Goal: Information Seeking & Learning: Learn about a topic

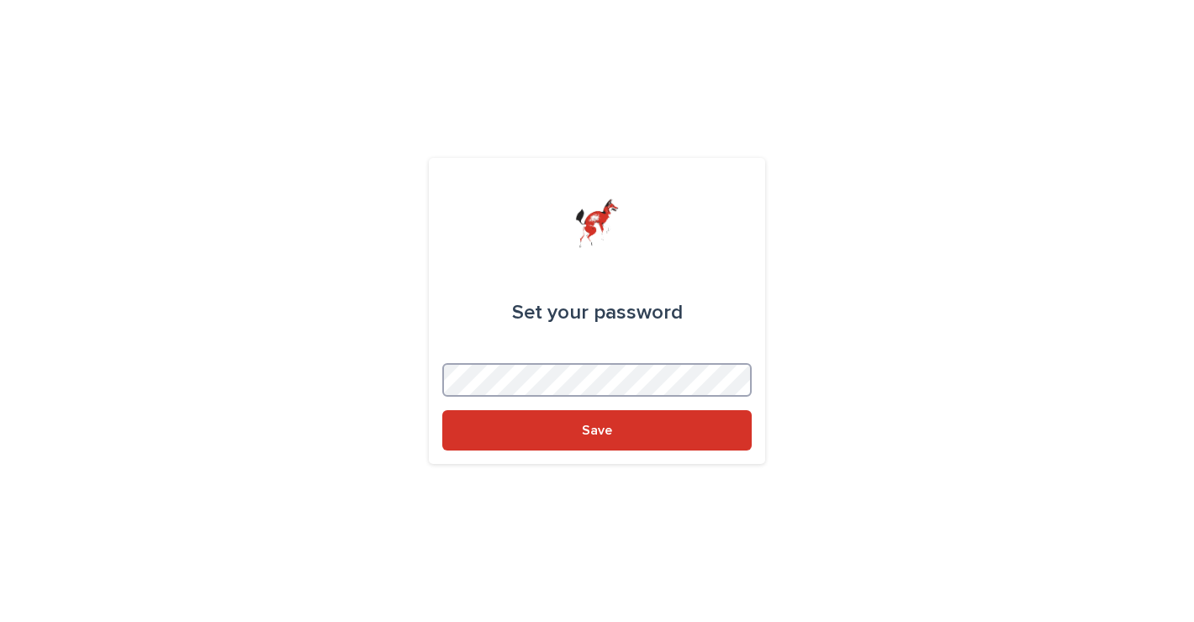
click at [597, 430] on button "Save" at bounding box center [596, 430] width 309 height 40
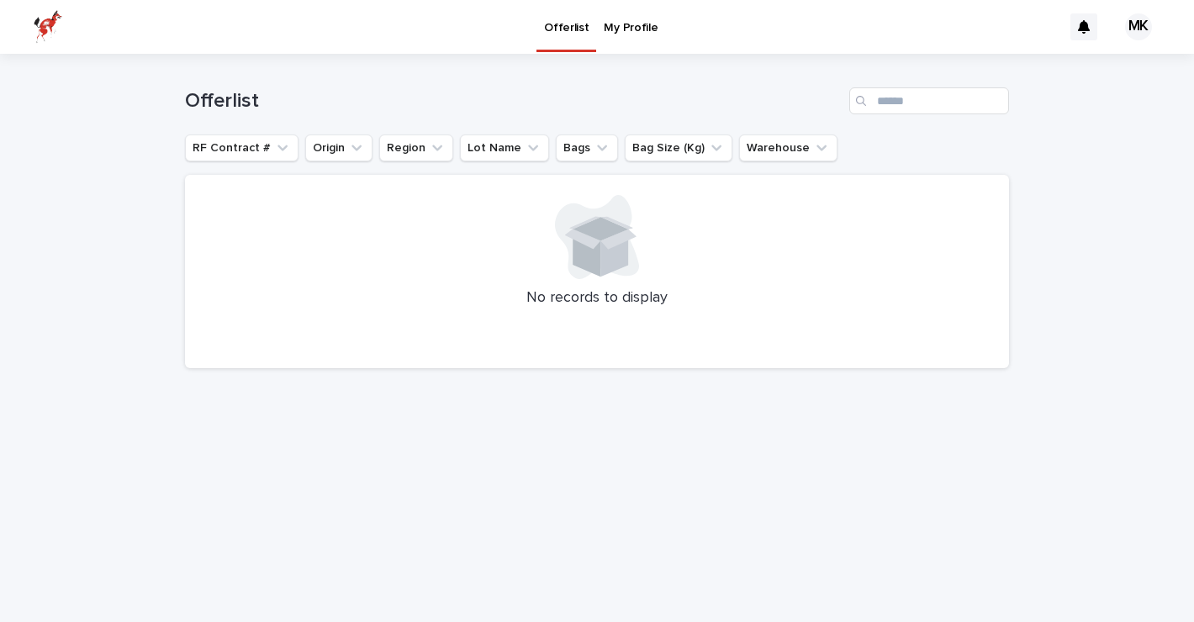
click at [557, 24] on p "Offerlist" at bounding box center [566, 17] width 45 height 35
click at [245, 149] on button "RF Contract #" at bounding box center [241, 147] width 113 height 27
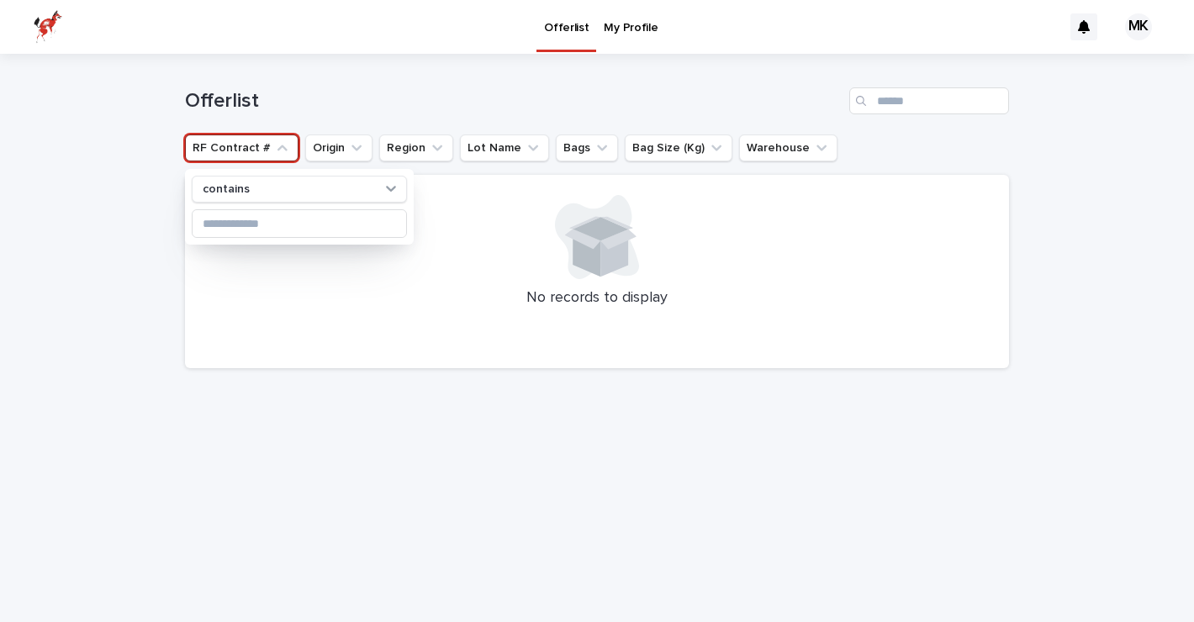
click at [300, 82] on div "Offerlist" at bounding box center [597, 94] width 824 height 81
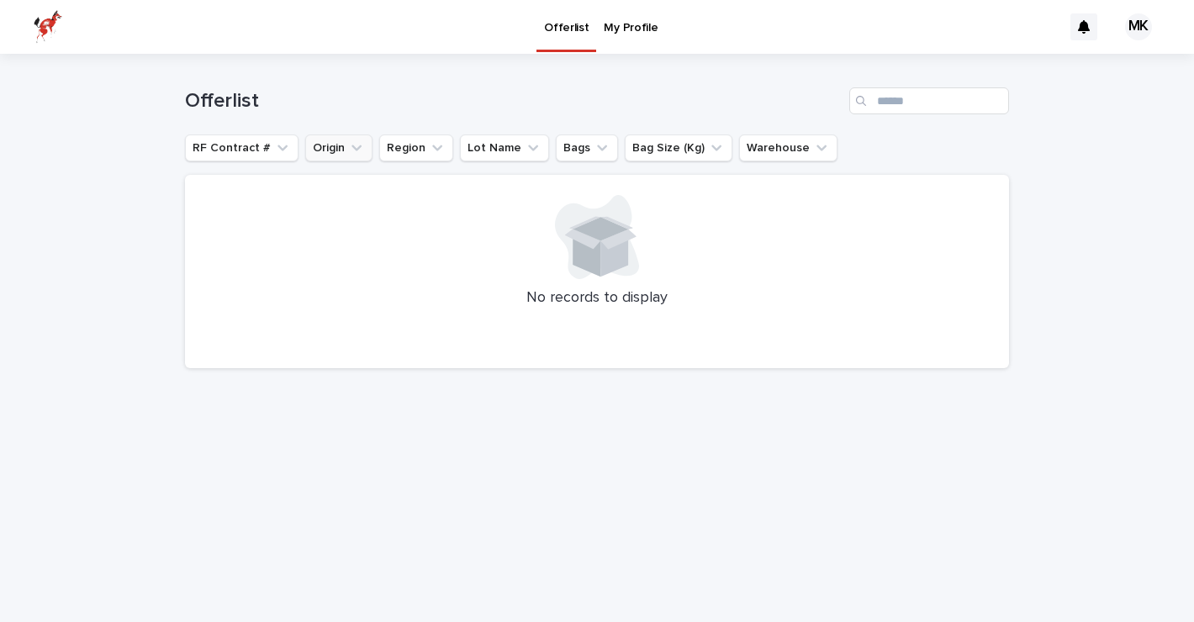
click at [349, 145] on icon "Origin" at bounding box center [356, 148] width 17 height 17
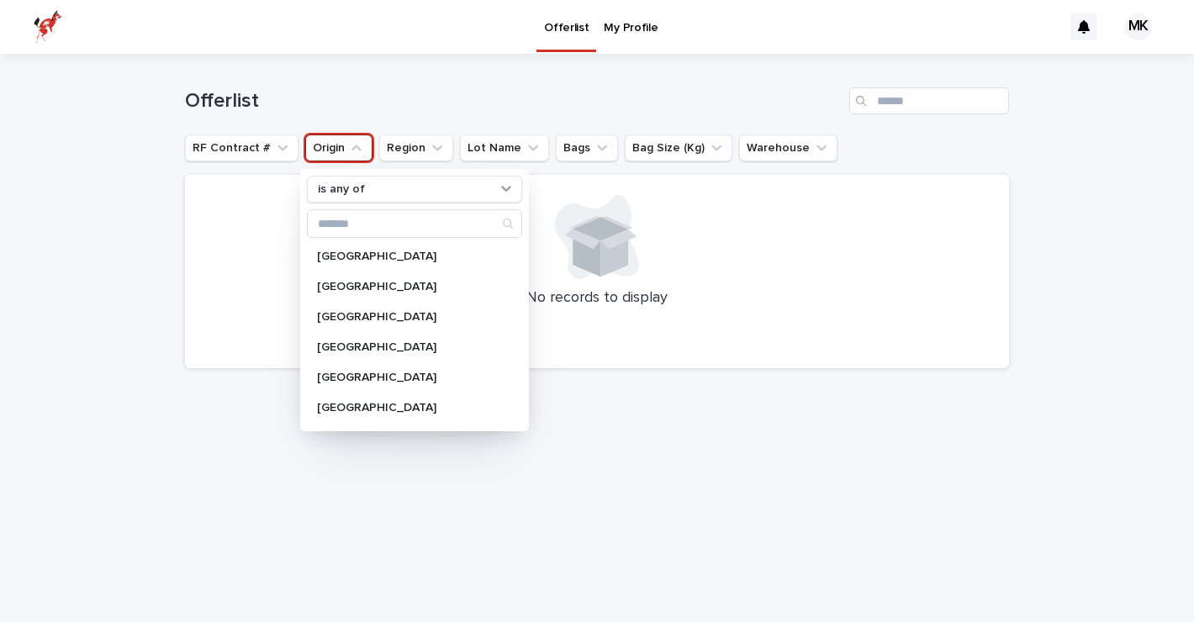
click at [391, 113] on div "Offerlist" at bounding box center [597, 100] width 824 height 27
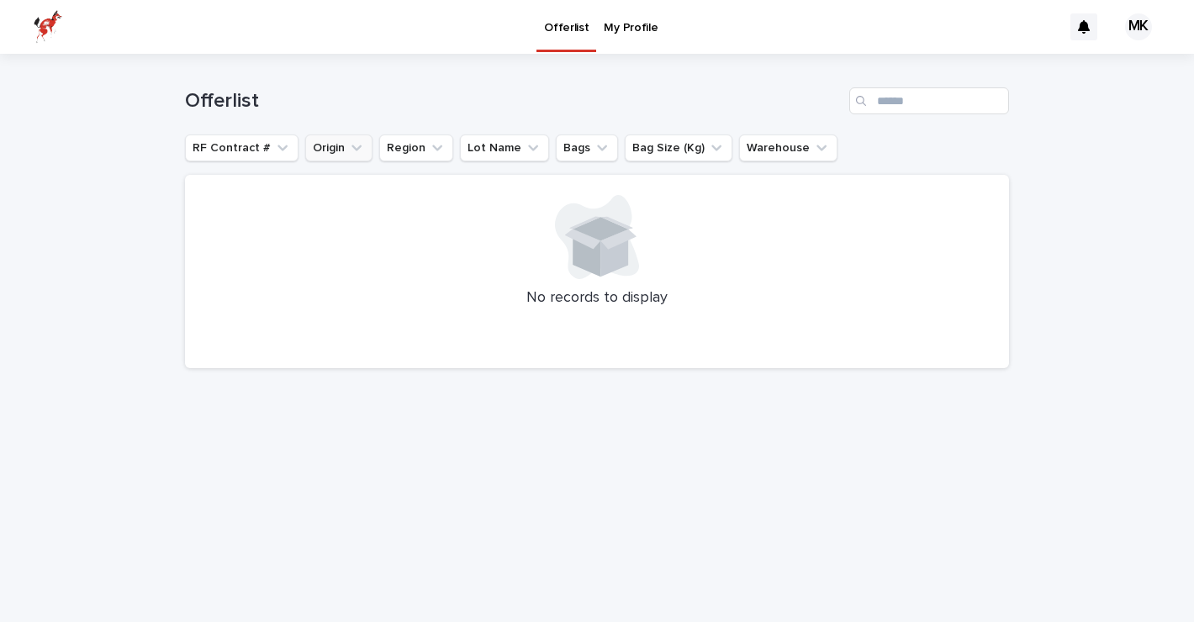
click at [342, 143] on button "Origin" at bounding box center [338, 147] width 67 height 27
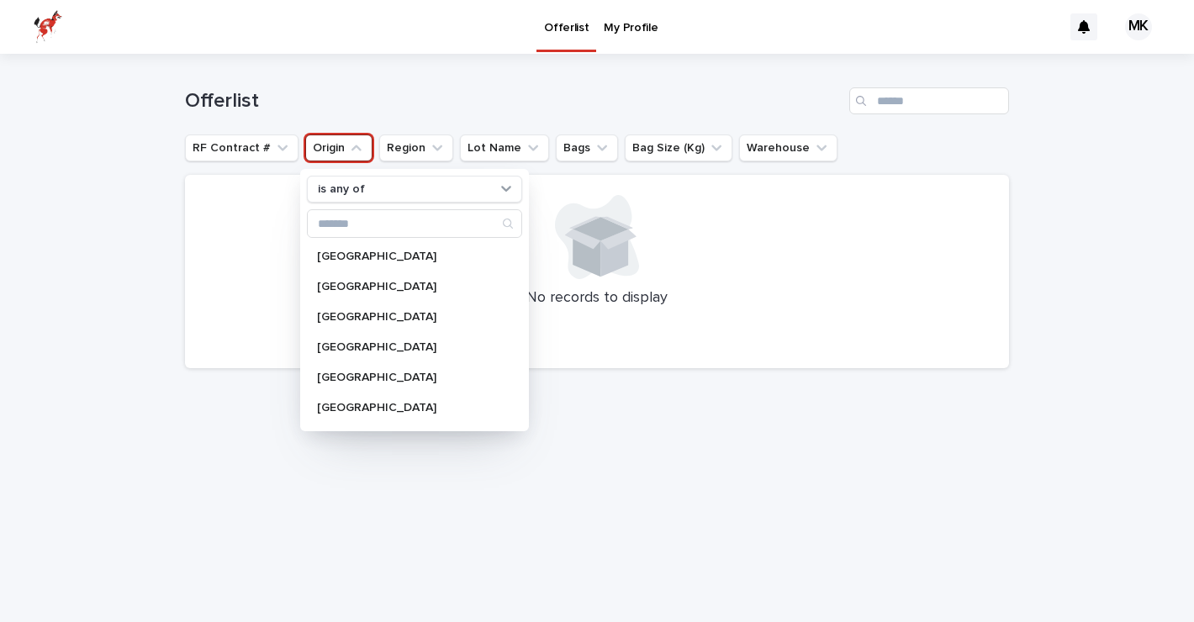
click at [48, 24] on img at bounding box center [48, 27] width 29 height 34
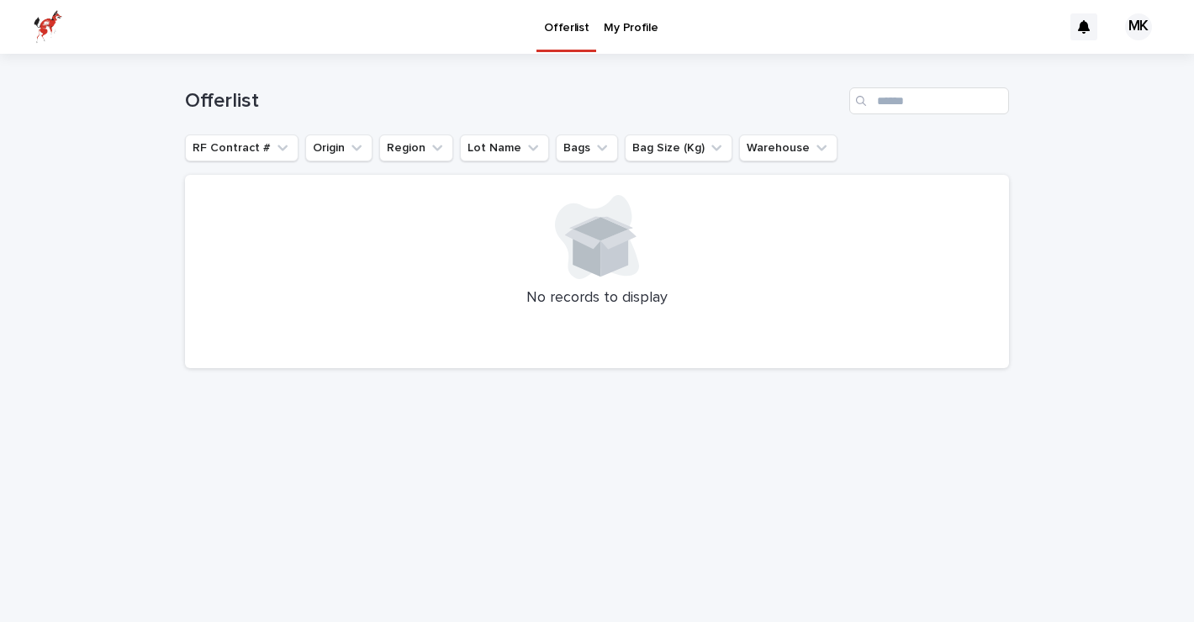
click at [1147, 28] on div "MK" at bounding box center [1138, 26] width 27 height 27
click at [1081, 24] on div at bounding box center [597, 27] width 1194 height 54
click at [1081, 24] on icon at bounding box center [1084, 26] width 12 height 13
click at [985, 20] on div "Offerlist My Profile" at bounding box center [566, 27] width 991 height 54
click at [646, 21] on p "My Profile" at bounding box center [631, 17] width 54 height 35
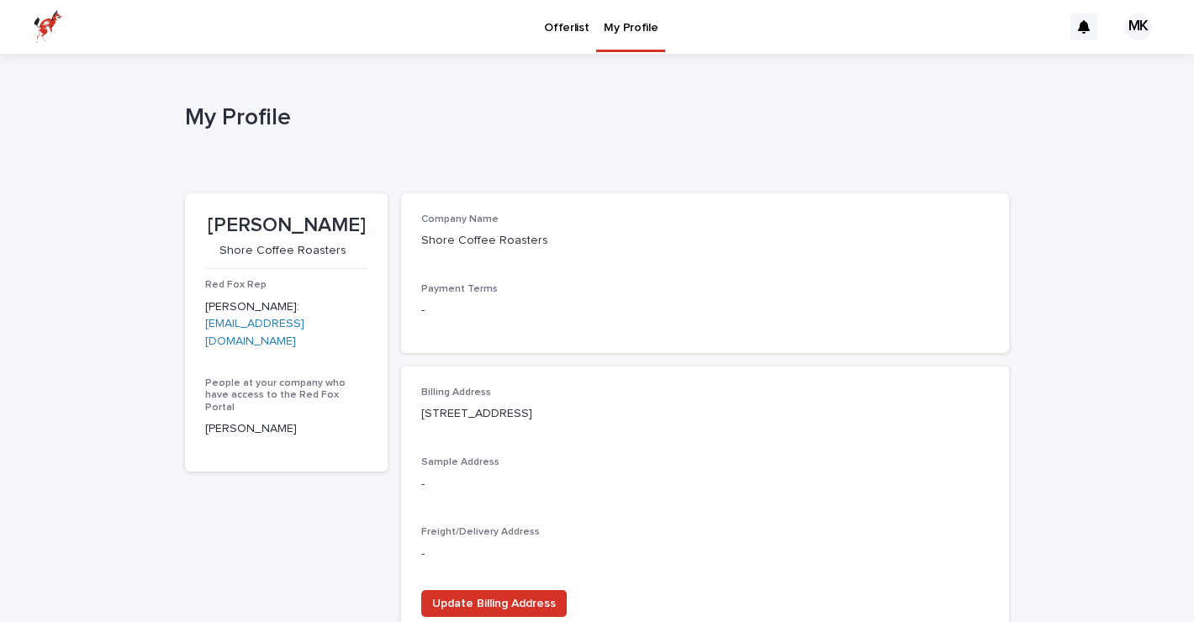
click at [558, 36] on link "Offerlist" at bounding box center [566, 26] width 60 height 52
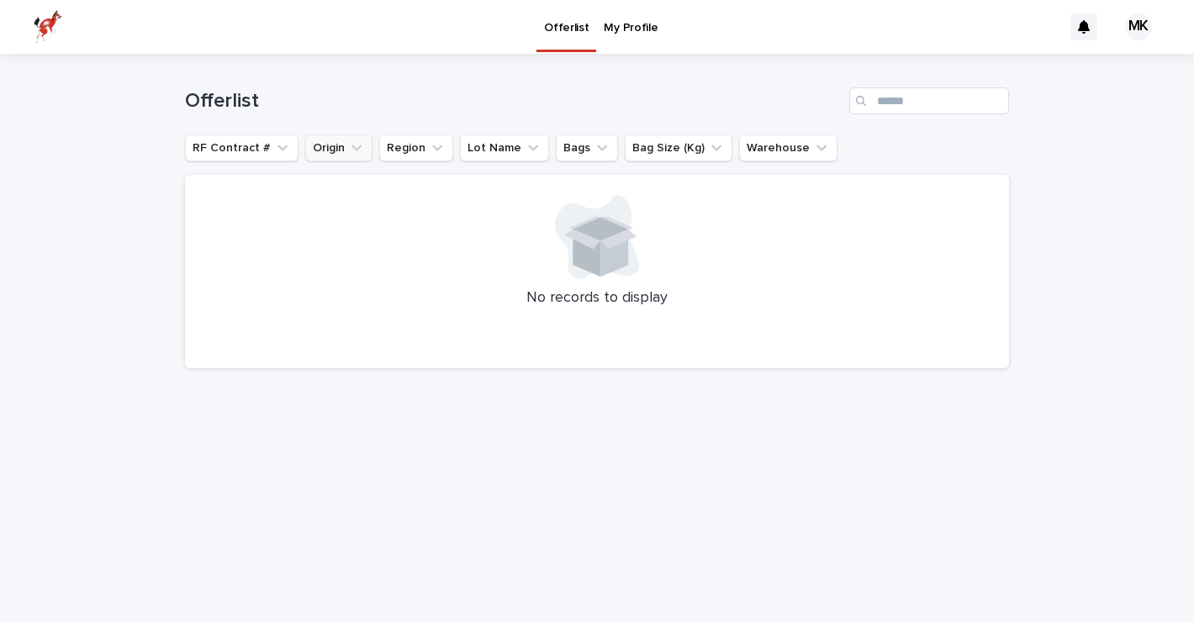
click at [330, 146] on button "Origin" at bounding box center [338, 147] width 67 height 27
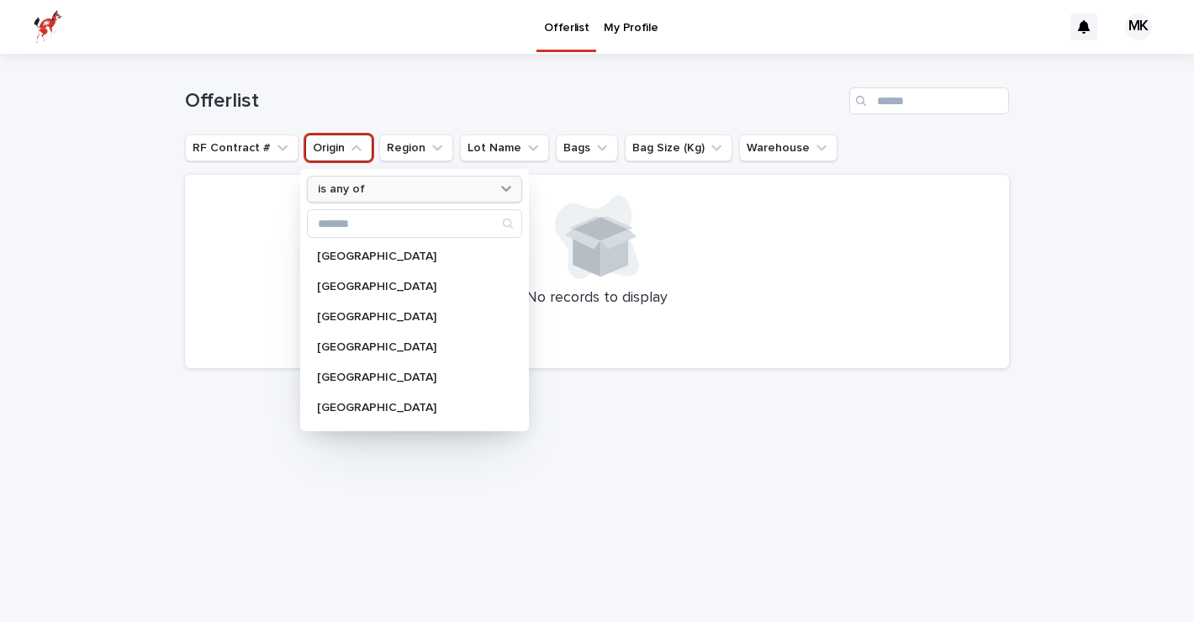
click at [367, 188] on div "is any of" at bounding box center [404, 190] width 186 height 18
click at [358, 83] on div "Offerlist" at bounding box center [597, 94] width 824 height 81
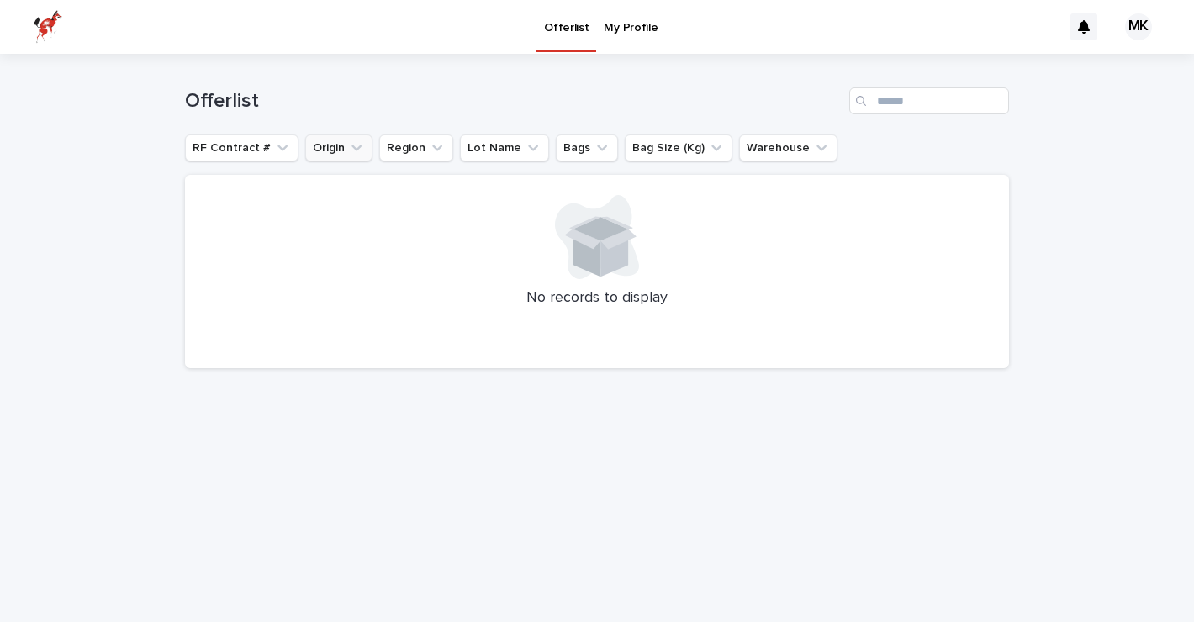
click at [336, 146] on button "Origin" at bounding box center [338, 147] width 67 height 27
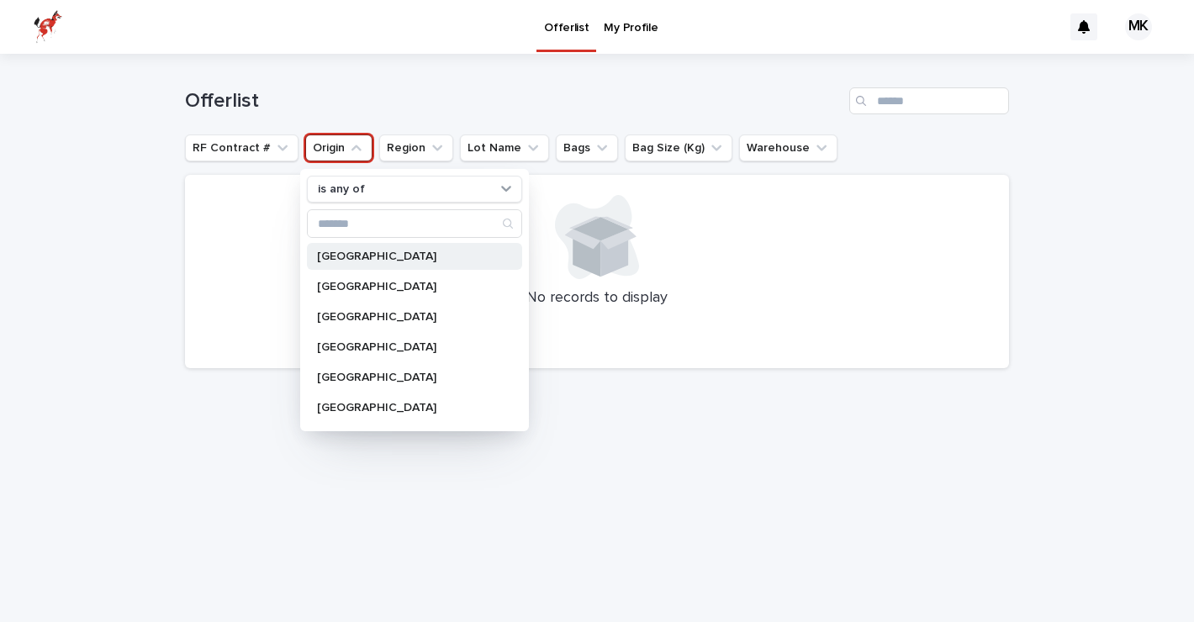
click at [335, 256] on p "Colombia" at bounding box center [406, 257] width 178 height 12
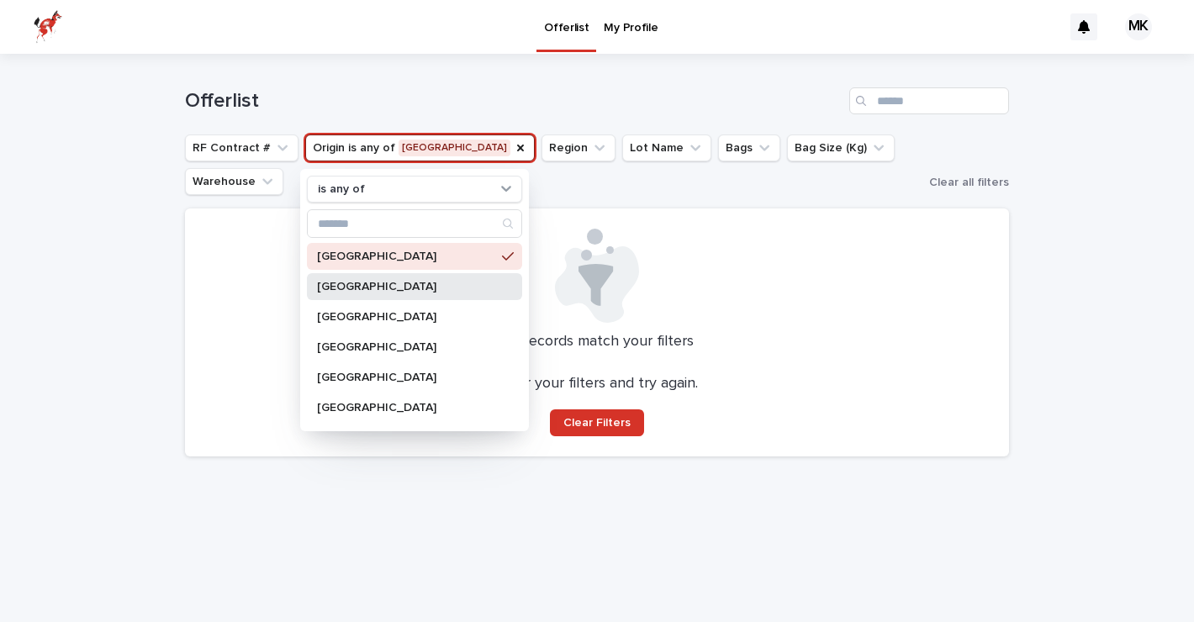
click at [332, 282] on p "Ecuador" at bounding box center [406, 287] width 178 height 12
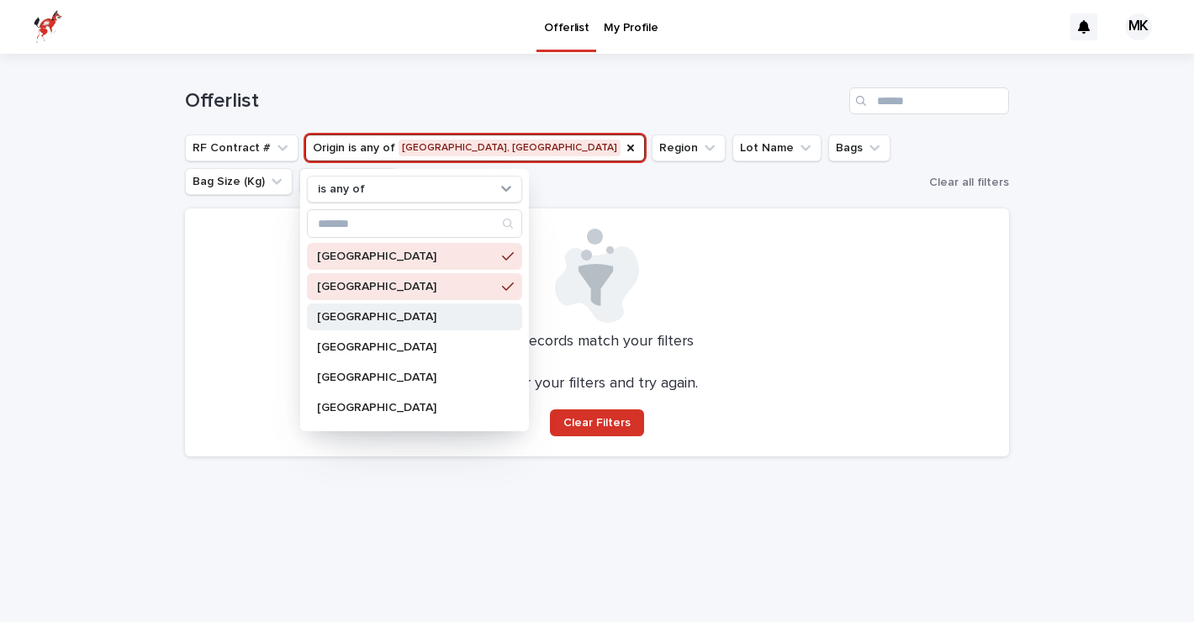
click at [335, 321] on p "Ethiopia" at bounding box center [406, 317] width 178 height 12
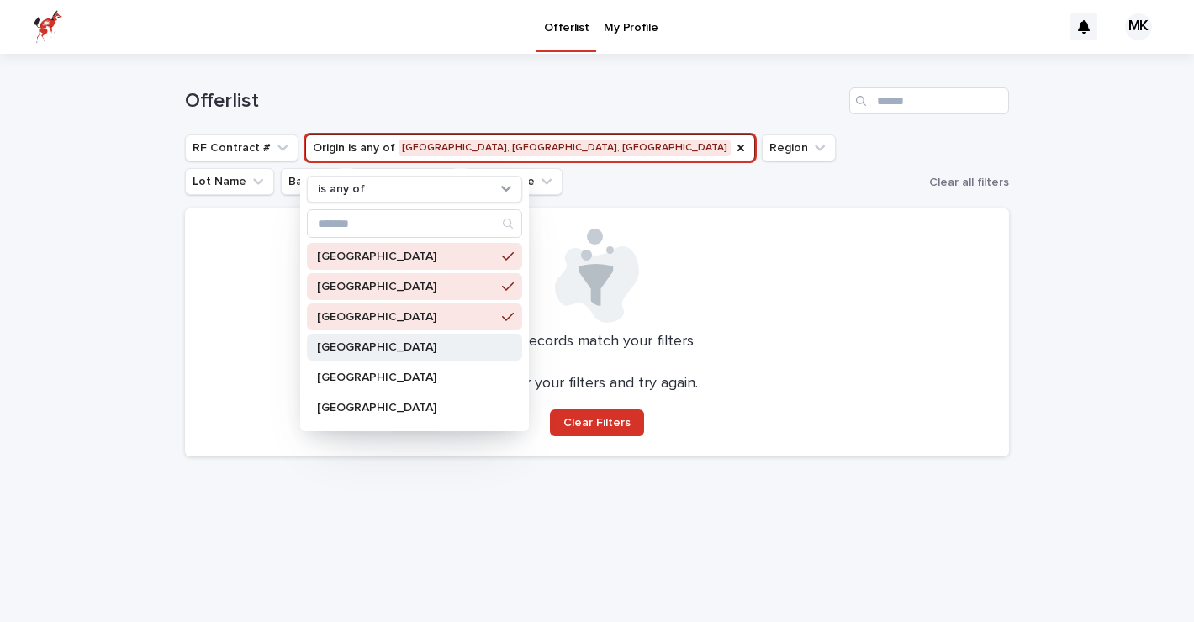
click at [338, 347] on p "Guatemala" at bounding box center [406, 347] width 178 height 12
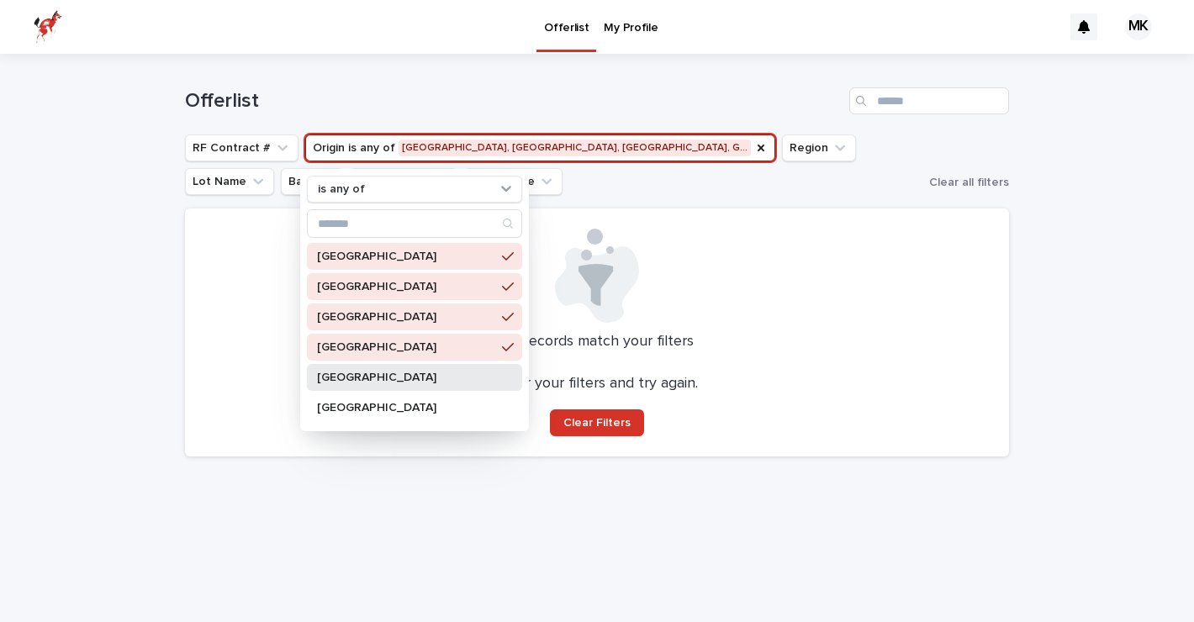
click at [338, 377] on p "Kenya" at bounding box center [406, 378] width 178 height 12
click at [340, 409] on p "Mexico" at bounding box center [406, 408] width 178 height 12
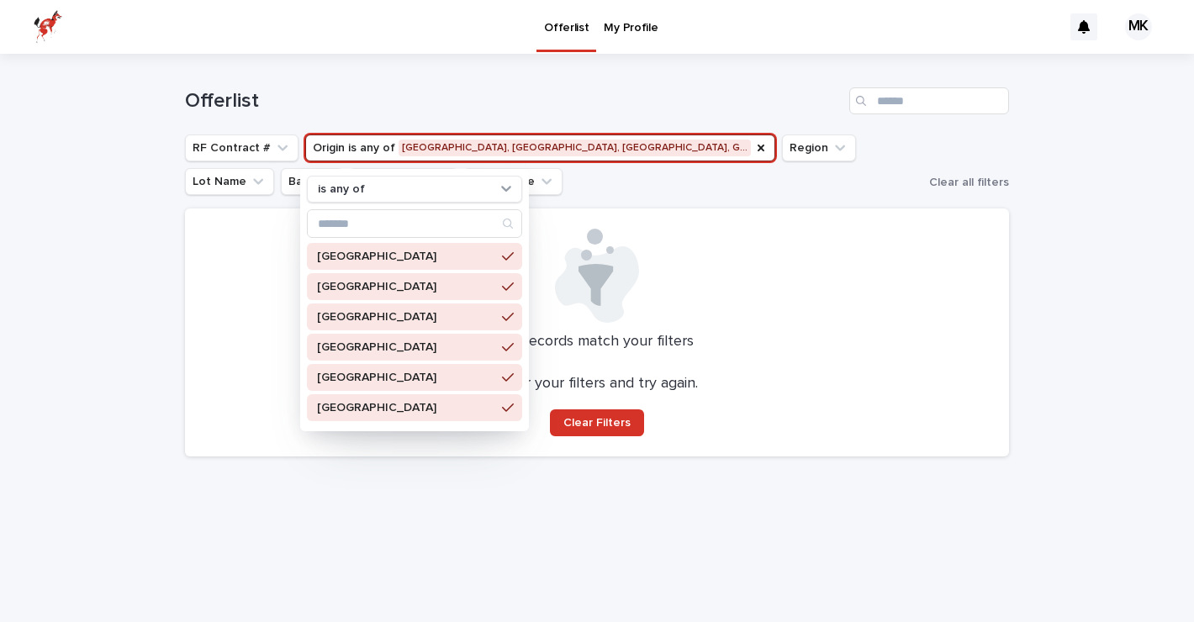
click at [399, 82] on div "Offerlist" at bounding box center [597, 94] width 824 height 81
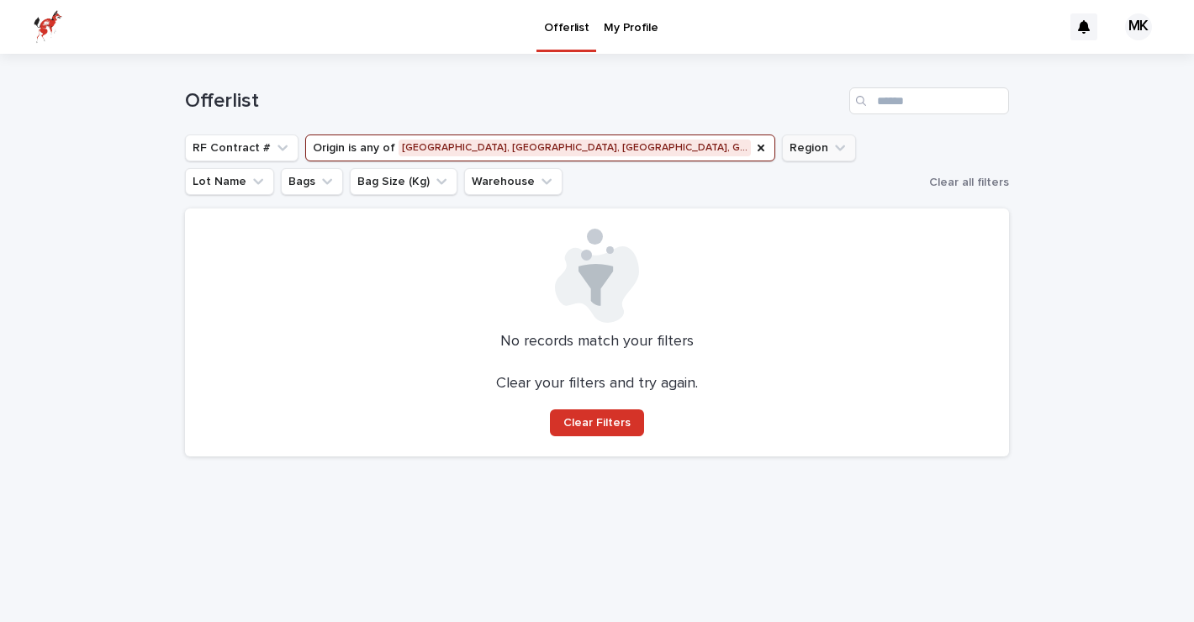
click at [782, 150] on button "Region" at bounding box center [819, 147] width 74 height 27
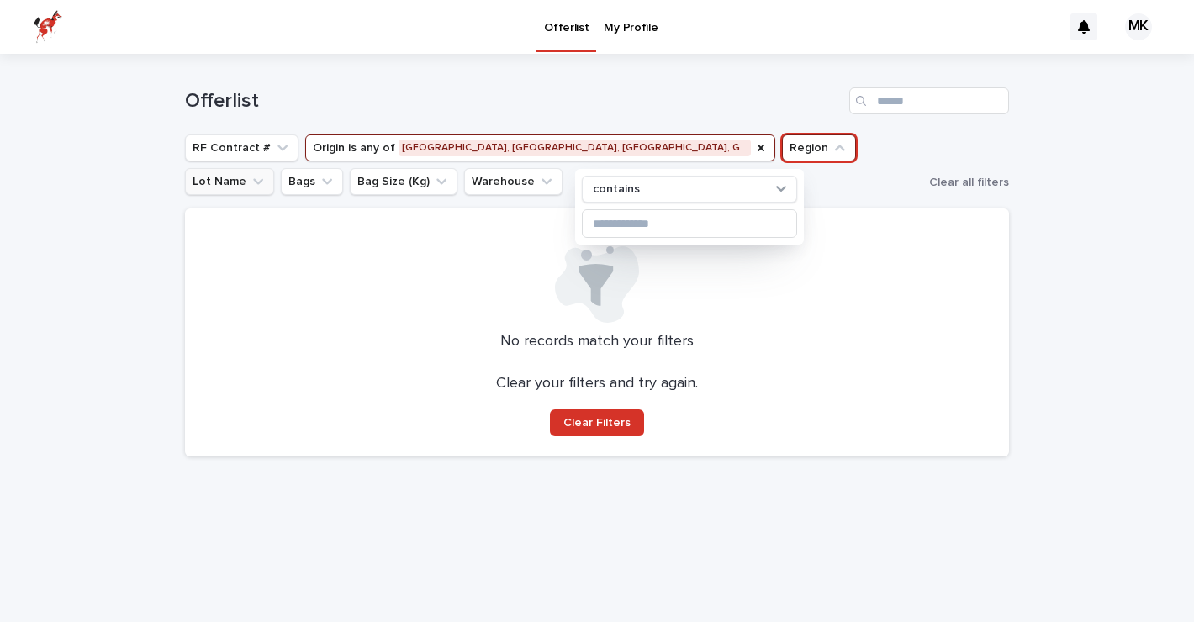
click at [274, 168] on button "Lot Name" at bounding box center [229, 181] width 89 height 27
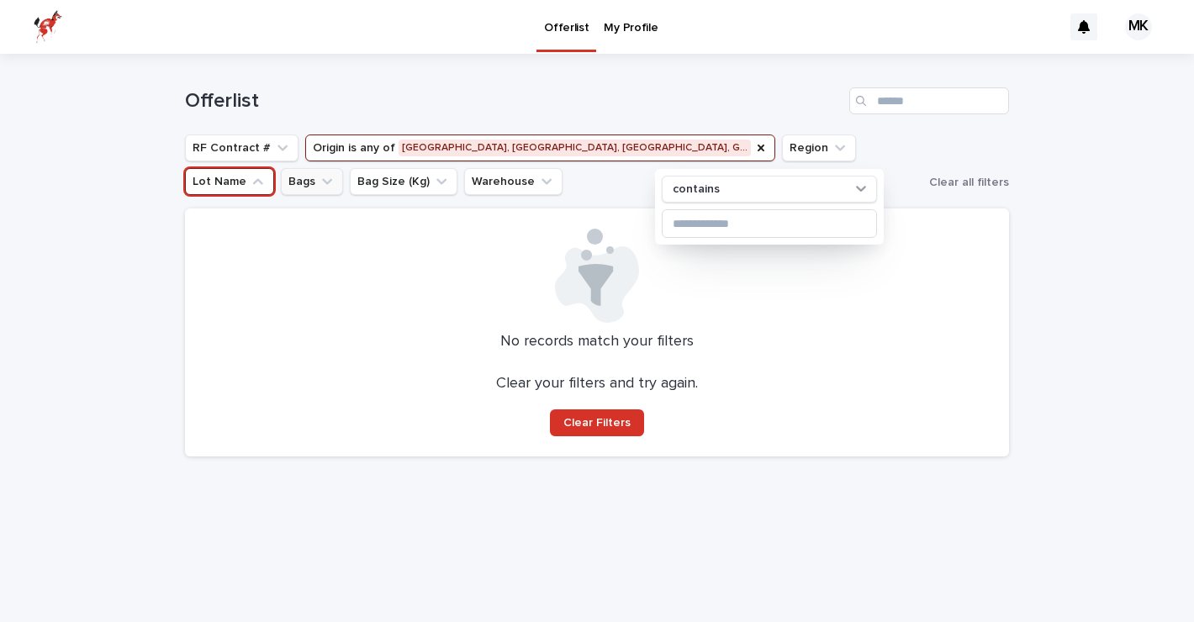
click at [335, 173] on icon "Bags" at bounding box center [327, 181] width 17 height 17
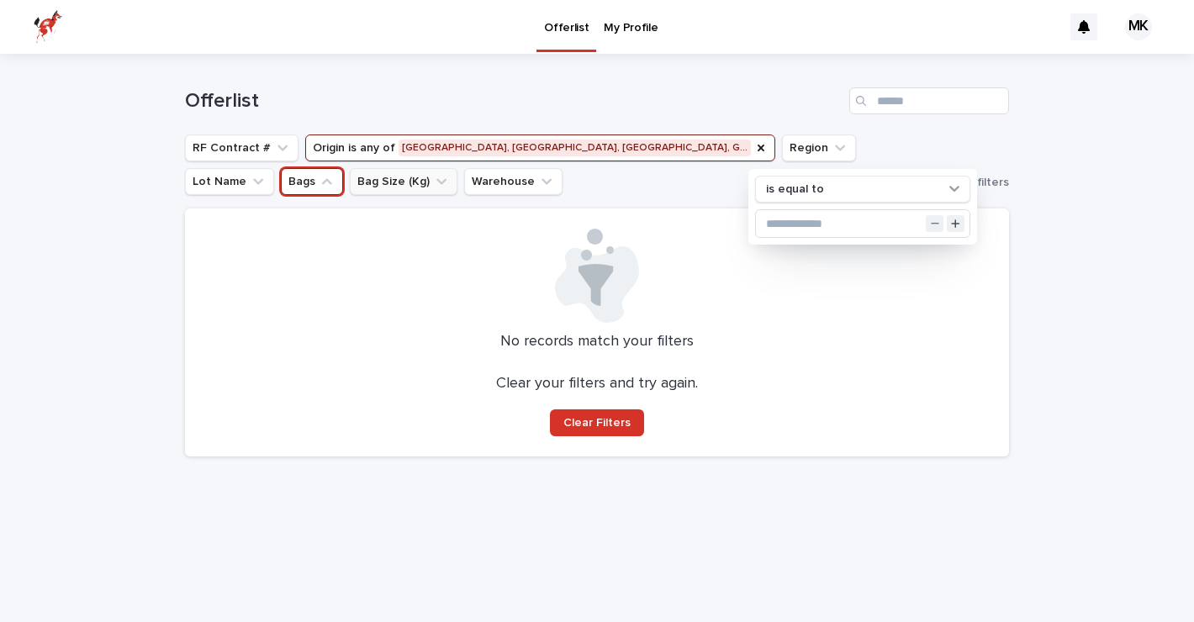
click at [457, 168] on button "Bag Size (Kg)" at bounding box center [404, 181] width 108 height 27
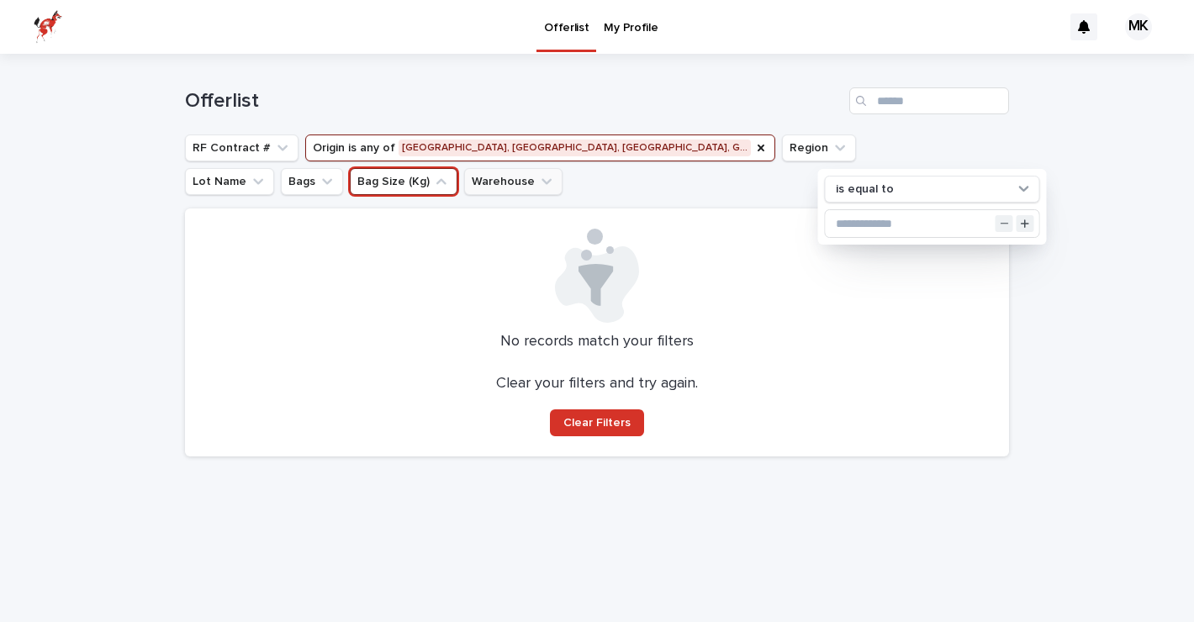
click at [538, 187] on icon "Warehouse" at bounding box center [546, 181] width 17 height 17
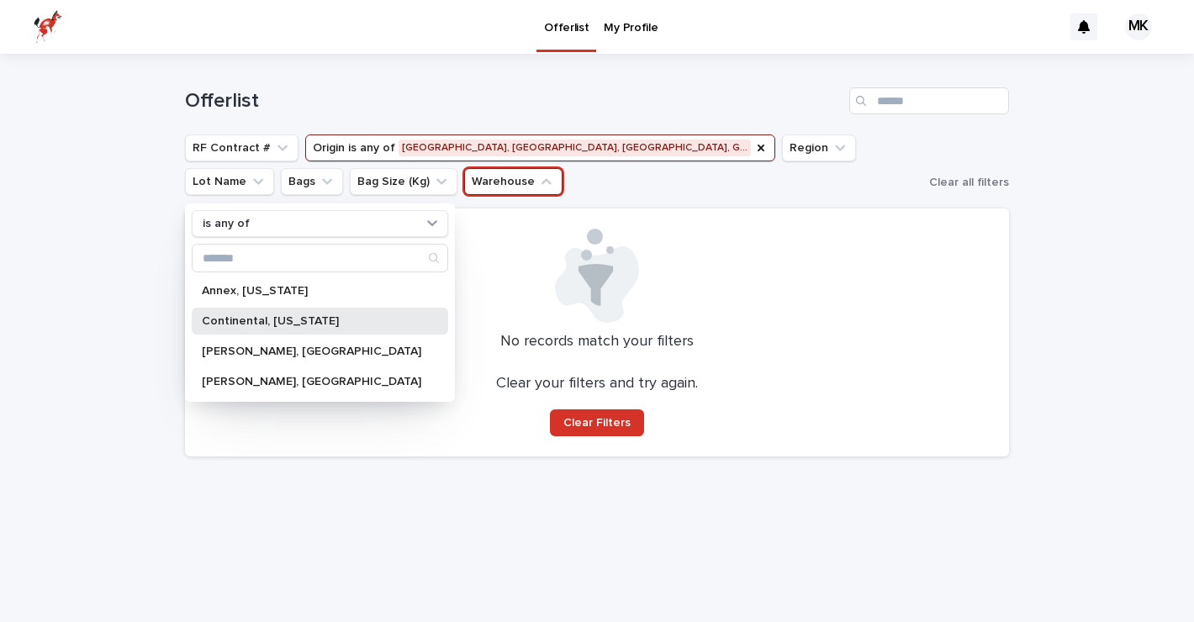
click at [245, 319] on p "Continental, New Jersey" at bounding box center [311, 321] width 219 height 12
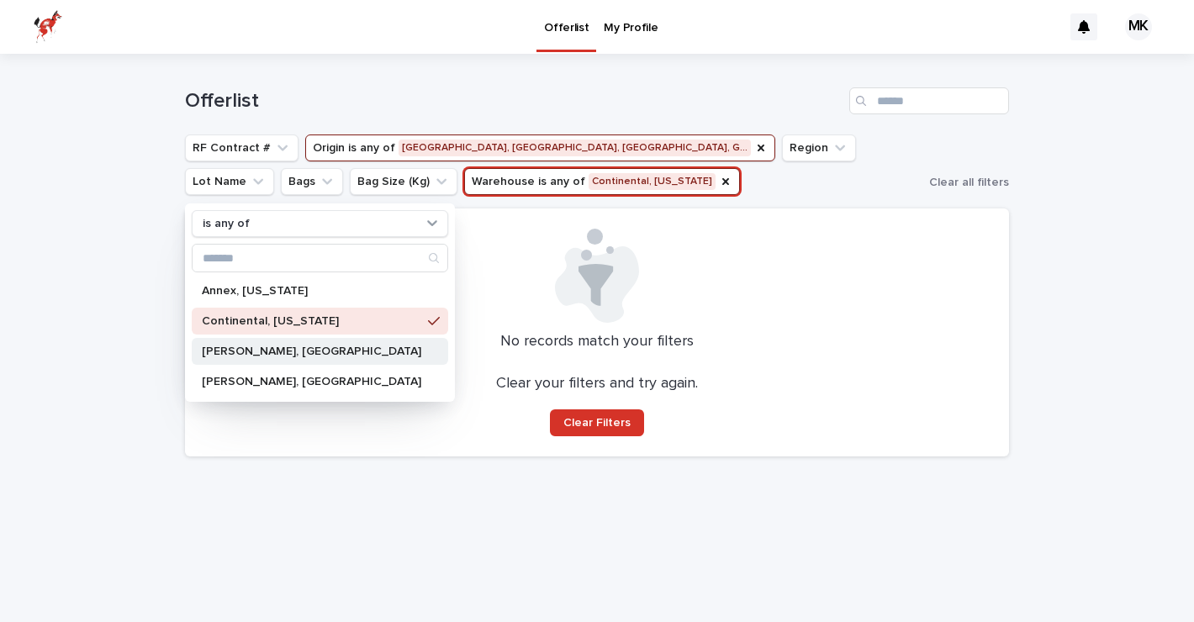
click at [272, 345] on p "DuPuy, Charleston" at bounding box center [311, 351] width 219 height 12
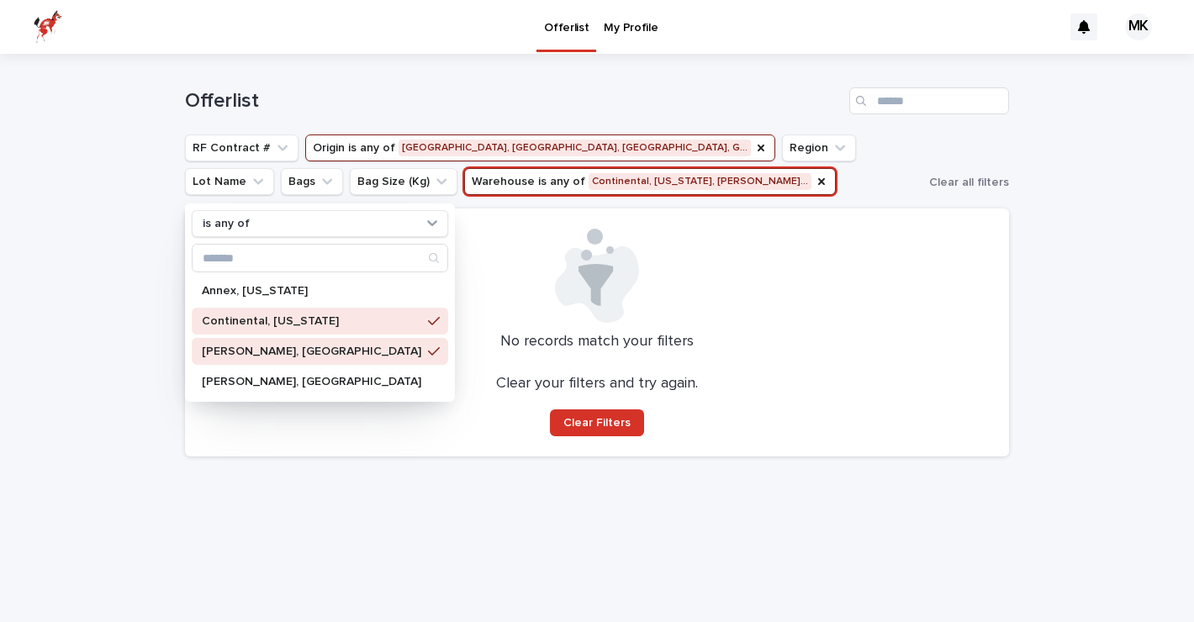
click at [164, 221] on div "Loading... Saving… Loading... Saving… Offerlist RF Contract # Origin is any of …" at bounding box center [597, 338] width 1194 height 568
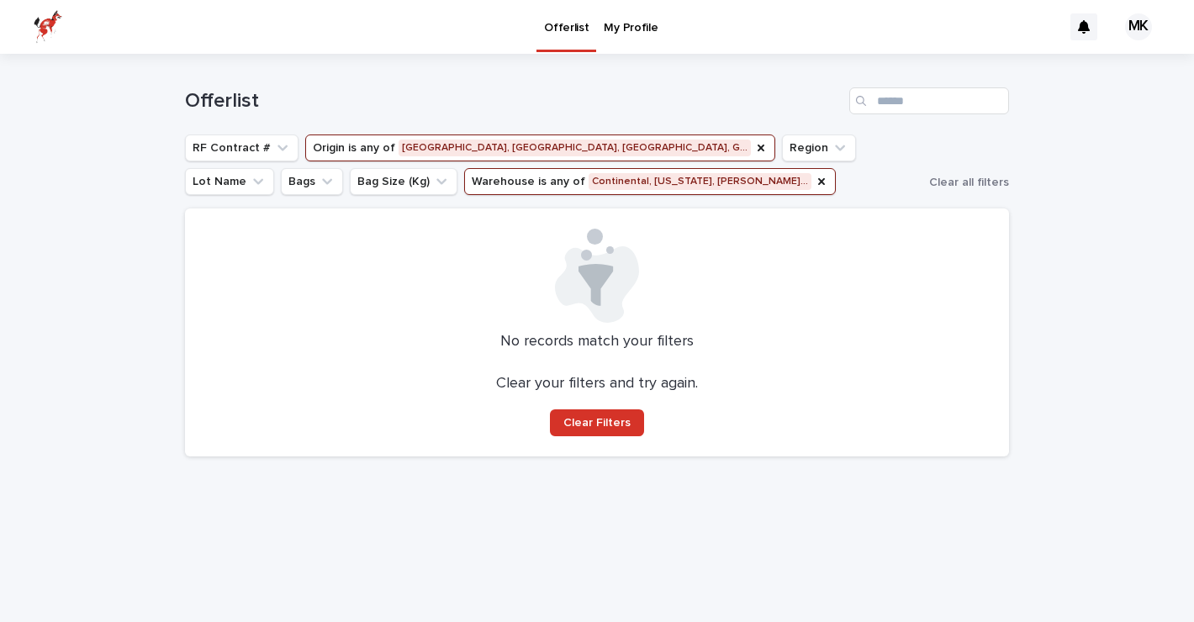
click at [235, 129] on div "Offerlist" at bounding box center [597, 94] width 824 height 81
click at [239, 150] on button "RF Contract #" at bounding box center [241, 147] width 113 height 27
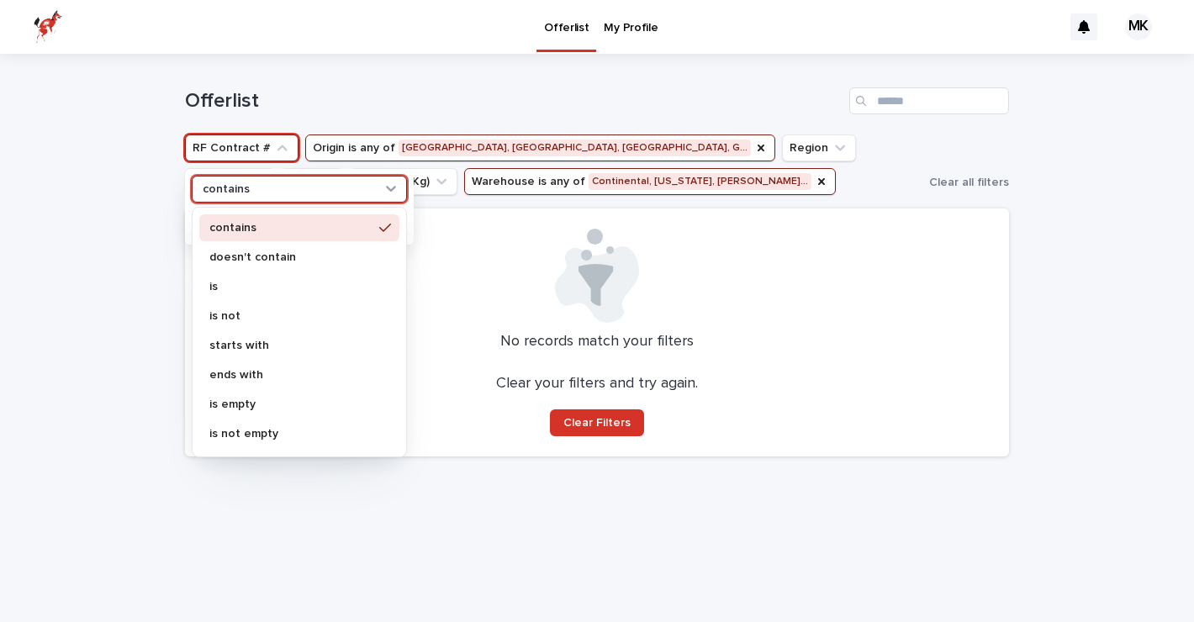
click at [237, 183] on p "contains" at bounding box center [226, 189] width 47 height 14
click at [239, 260] on p "doesn't contain" at bounding box center [290, 257] width 163 height 12
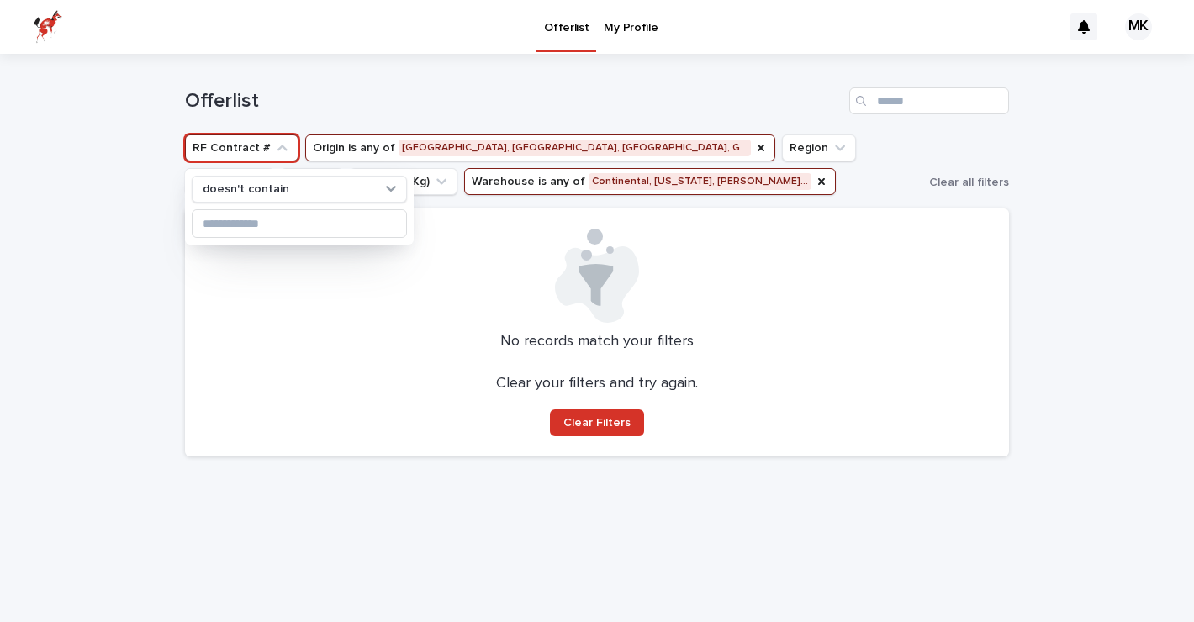
click at [161, 248] on div "Loading... Saving… Loading... Saving… Offerlist RF Contract # doesn't contain O…" at bounding box center [597, 338] width 1194 height 568
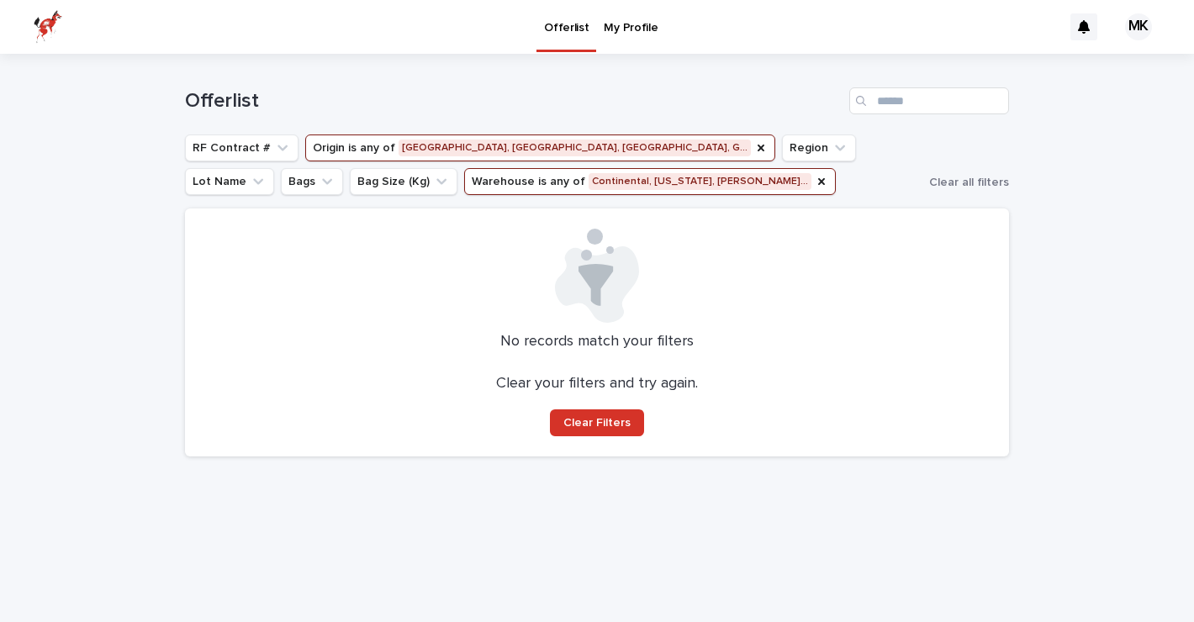
click at [43, 28] on img at bounding box center [48, 27] width 29 height 34
